Goal: Task Accomplishment & Management: Manage account settings

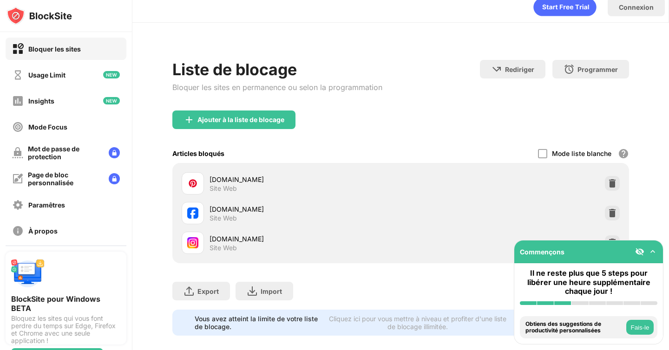
scroll to position [20, 0]
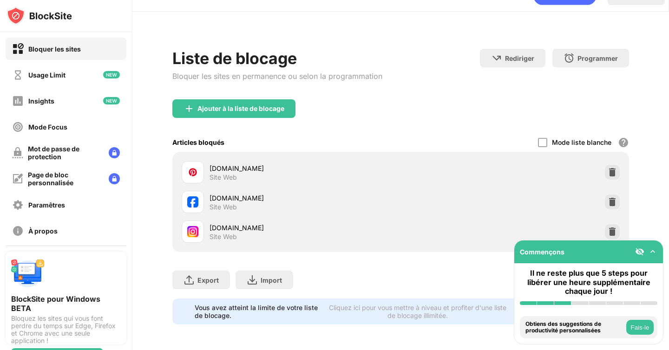
click at [614, 232] on img at bounding box center [612, 231] width 9 height 9
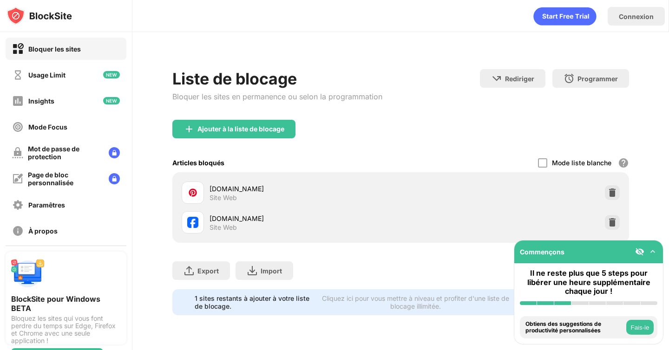
scroll to position [0, 0]
click at [253, 131] on div "Ajouter à la liste de blocage" at bounding box center [240, 128] width 87 height 7
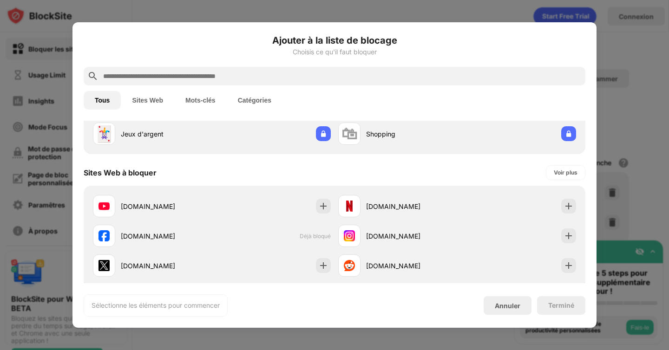
scroll to position [115, 0]
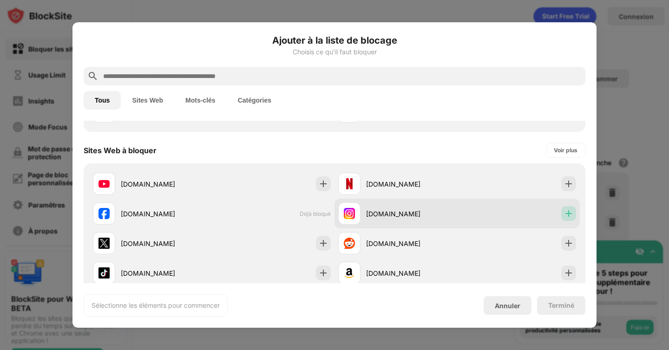
click at [568, 209] on div at bounding box center [568, 213] width 15 height 15
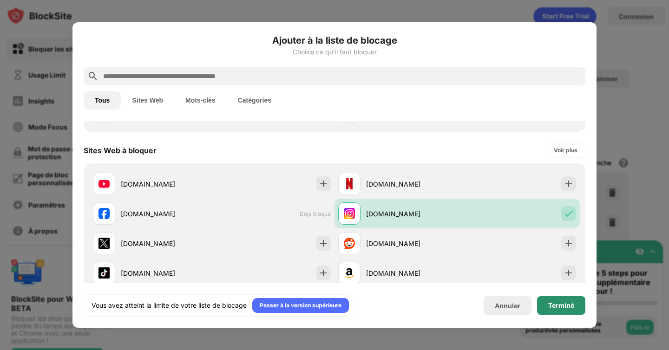
click at [565, 303] on div "Terminé" at bounding box center [561, 305] width 26 height 7
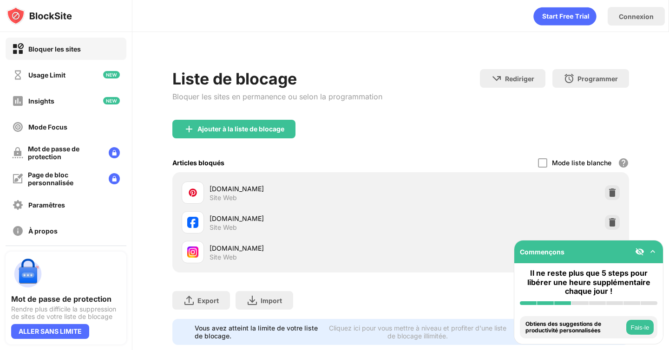
scroll to position [20, 0]
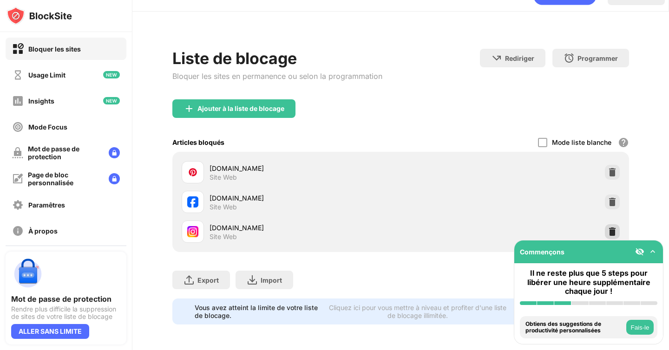
click at [610, 225] on div at bounding box center [612, 231] width 15 height 15
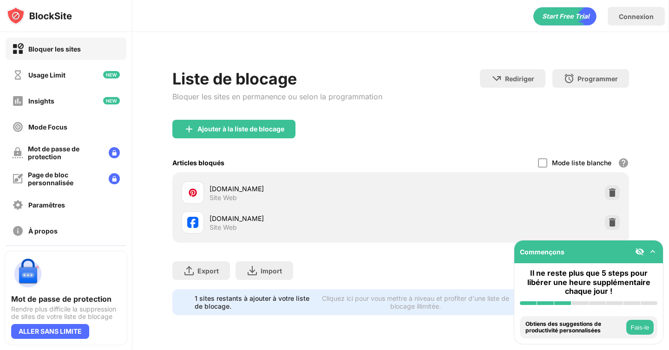
click at [277, 121] on div "Ajouter à la liste de blocage" at bounding box center [233, 129] width 123 height 19
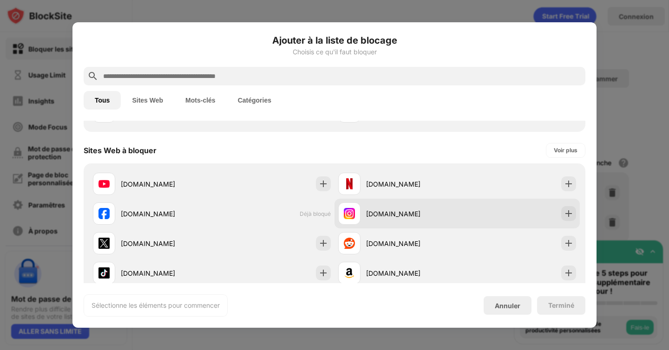
scroll to position [125, 0]
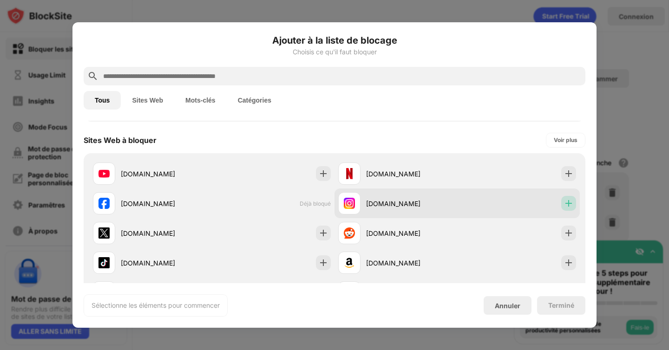
click at [570, 202] on img at bounding box center [568, 203] width 9 height 9
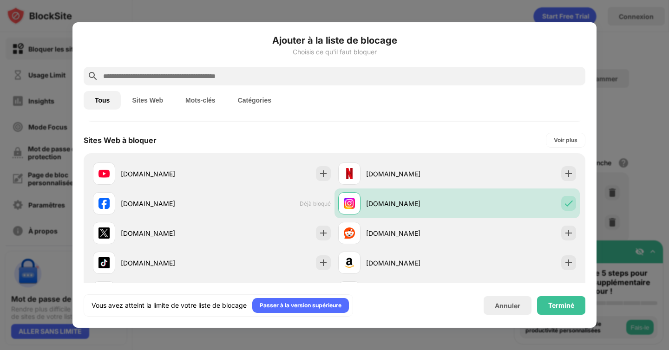
click at [558, 305] on div "Terminé" at bounding box center [561, 305] width 26 height 7
